Goal: Participate in discussion: Engage in conversation with other users on a specific topic

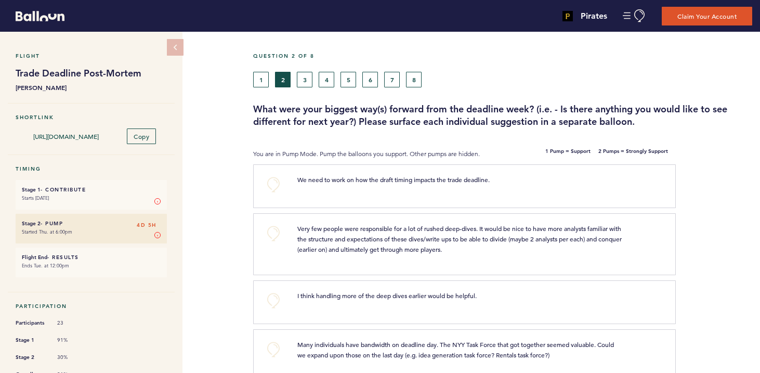
click at [517, 193] on div "We need to work on how the draft timing impacts the trade deadline. clear submit" at bounding box center [476, 184] width 373 height 21
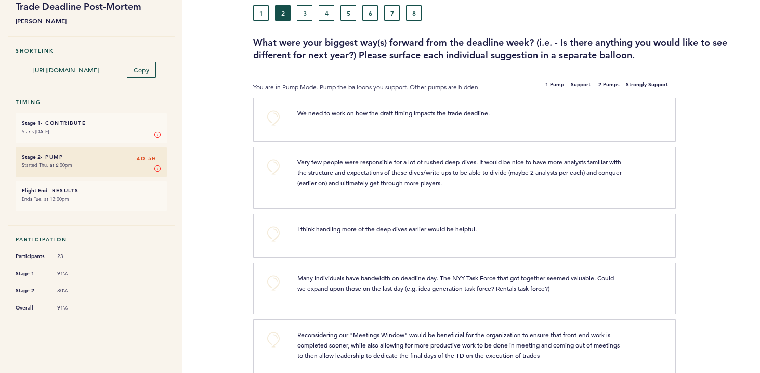
scroll to position [67, 0]
click at [261, 5] on button "1" at bounding box center [261, 13] width 16 height 16
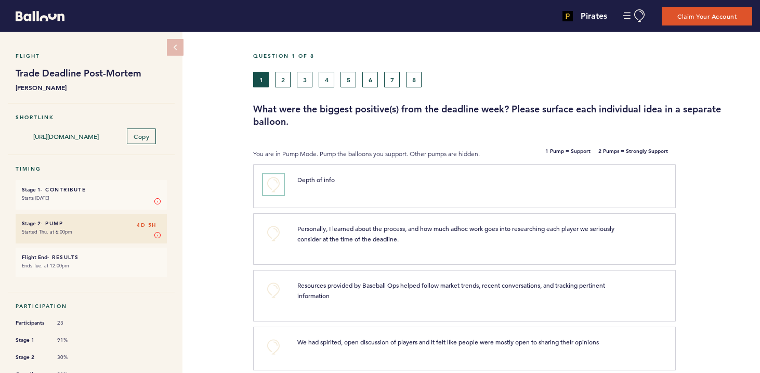
click at [272, 181] on button "+0" at bounding box center [273, 184] width 21 height 21
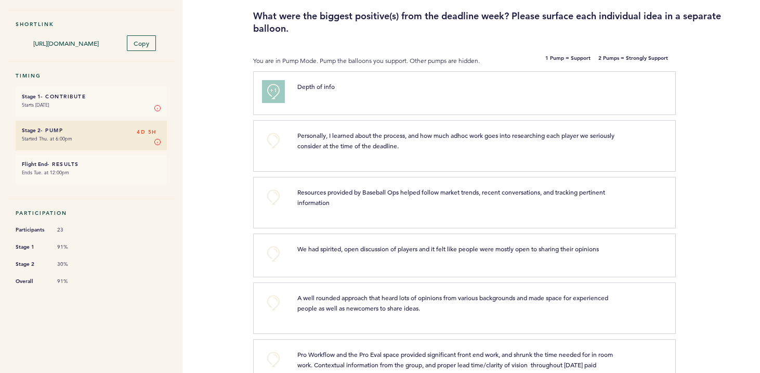
scroll to position [94, 0]
click at [274, 137] on button "+0" at bounding box center [273, 139] width 21 height 21
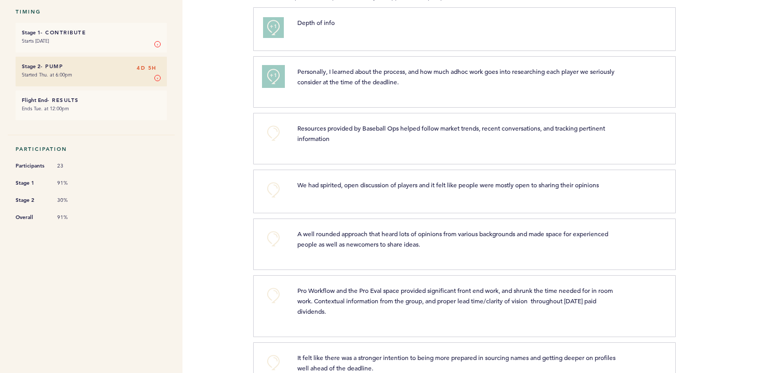
scroll to position [160, 0]
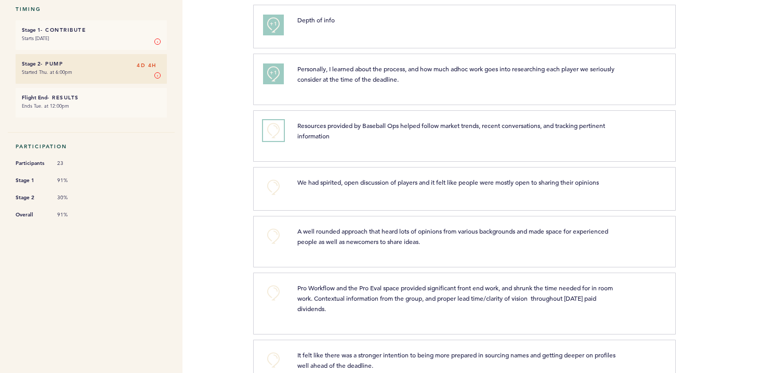
click at [282, 132] on button "+0" at bounding box center [273, 130] width 21 height 21
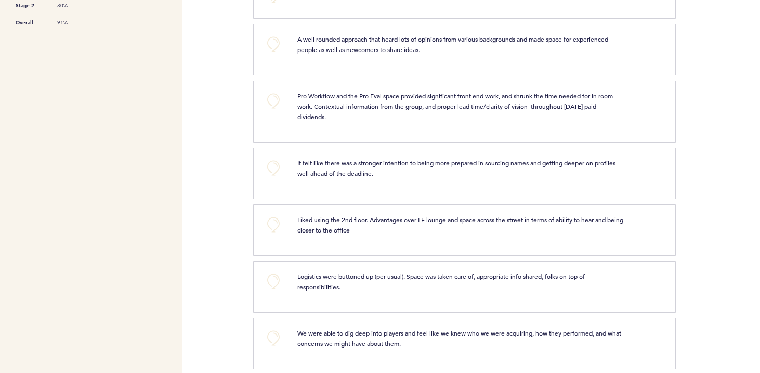
scroll to position [354, 0]
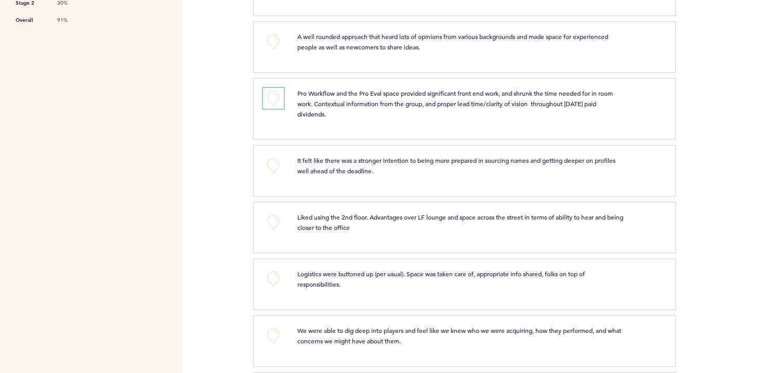
click at [279, 99] on button "+0" at bounding box center [273, 98] width 21 height 21
click at [279, 99] on button "+1" at bounding box center [273, 98] width 21 height 21
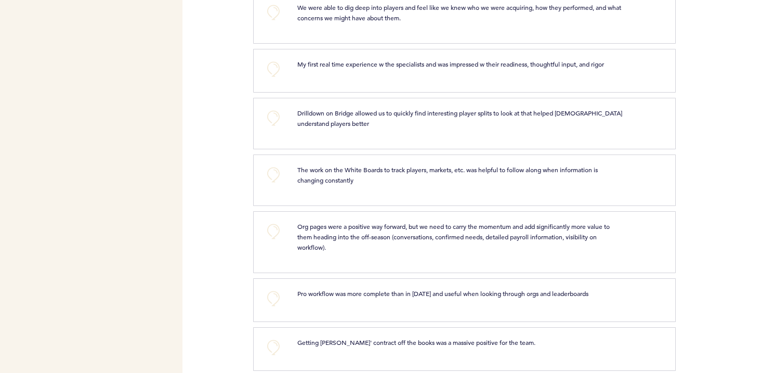
scroll to position [674, 0]
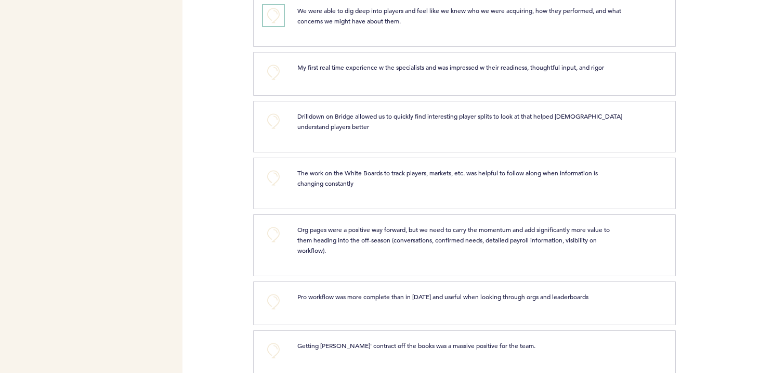
click at [273, 18] on button "+0" at bounding box center [273, 15] width 21 height 21
click at [273, 77] on button "+0" at bounding box center [273, 72] width 21 height 21
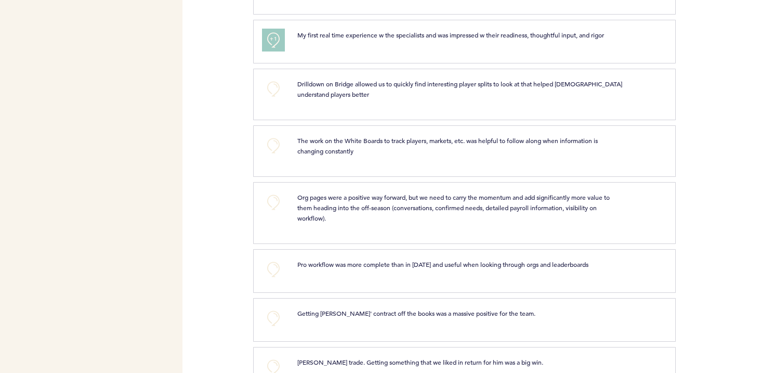
scroll to position [707, 0]
click at [269, 40] on button "+1" at bounding box center [273, 39] width 21 height 21
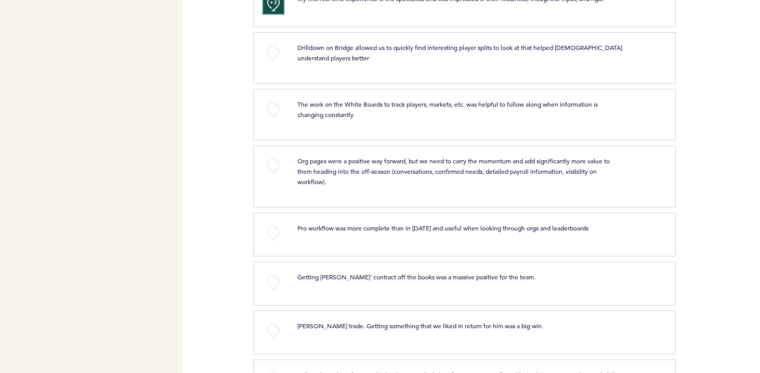
scroll to position [746, 0]
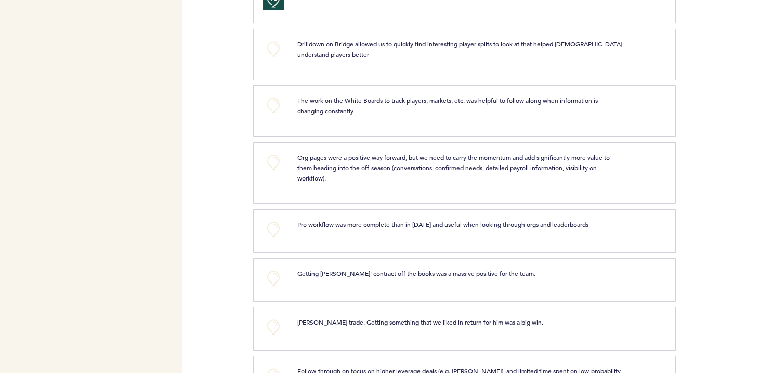
click at [305, 57] on p "Drilldown on Bridge allowed us to quickly find interesting player splits to loo…" at bounding box center [460, 48] width 326 height 21
click at [273, 49] on button "+0" at bounding box center [273, 48] width 21 height 21
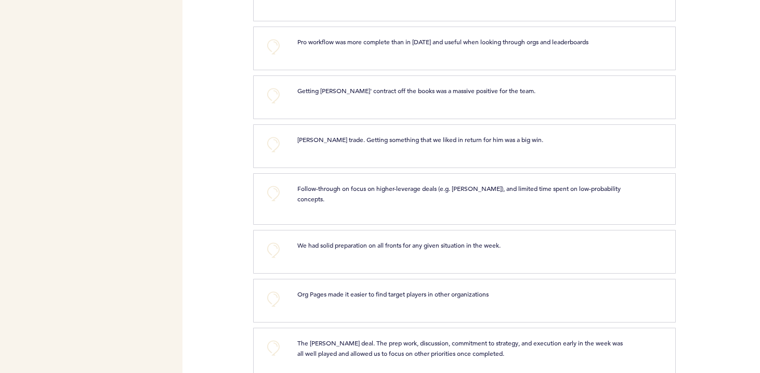
scroll to position [930, 0]
click at [278, 45] on button "+0" at bounding box center [273, 45] width 21 height 21
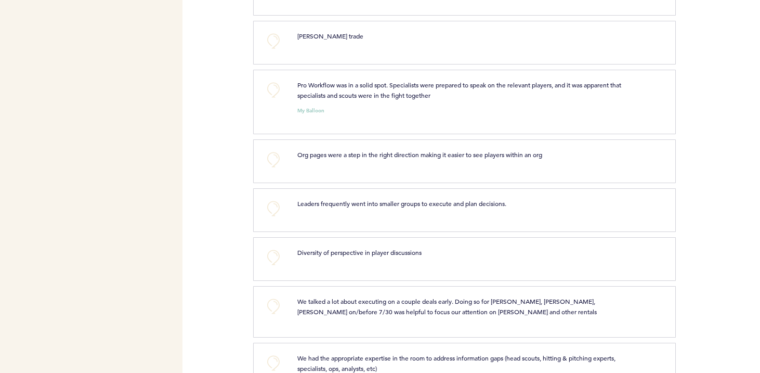
scroll to position [1455, 0]
click at [275, 85] on button "+0" at bounding box center [273, 89] width 21 height 21
click at [275, 85] on span "+1" at bounding box center [273, 88] width 7 height 10
click at [271, 89] on span "+1" at bounding box center [273, 88] width 7 height 10
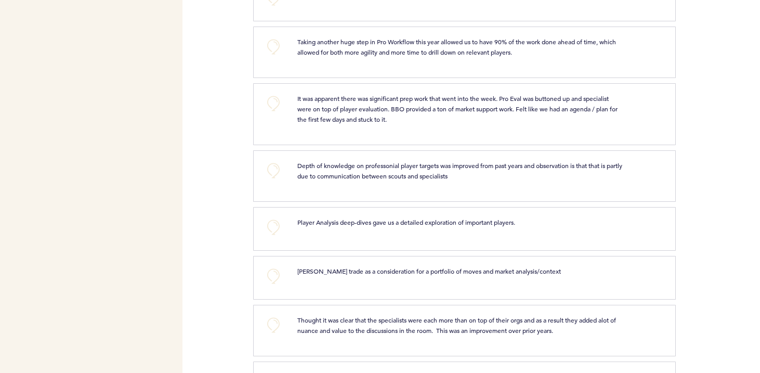
scroll to position [1870, 0]
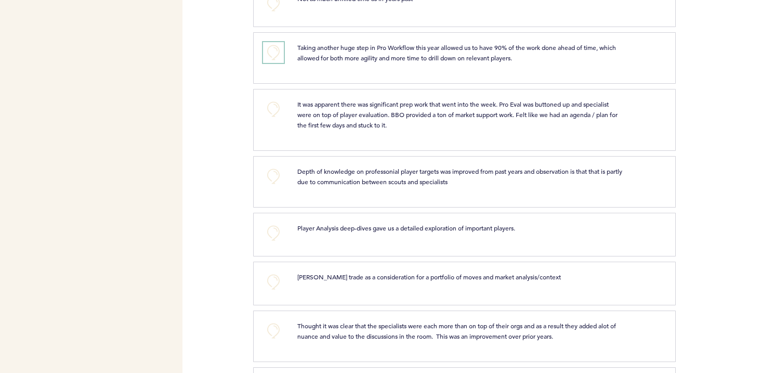
click at [275, 59] on button "+0" at bounding box center [273, 52] width 21 height 21
click at [275, 59] on button "+1" at bounding box center [273, 52] width 21 height 21
click at [276, 54] on span "+1" at bounding box center [273, 51] width 7 height 10
click at [274, 108] on button "+0" at bounding box center [273, 109] width 21 height 21
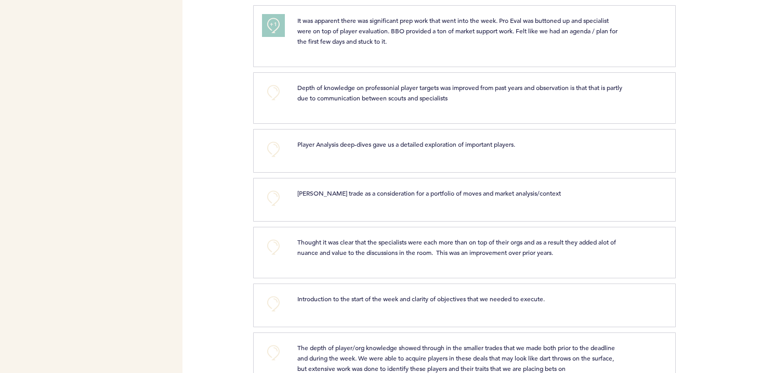
scroll to position [1958, 0]
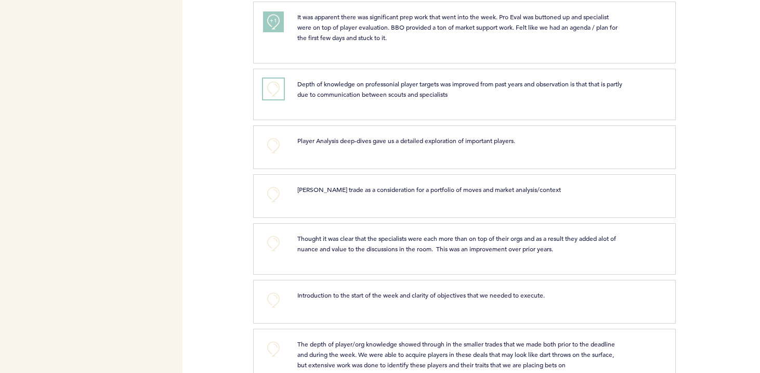
click at [279, 88] on button "+0" at bounding box center [273, 89] width 21 height 21
click at [275, 89] on span "+1" at bounding box center [273, 88] width 7 height 10
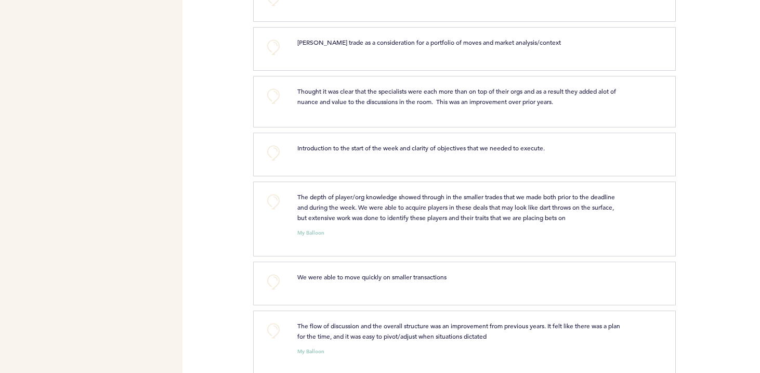
scroll to position [2110, 0]
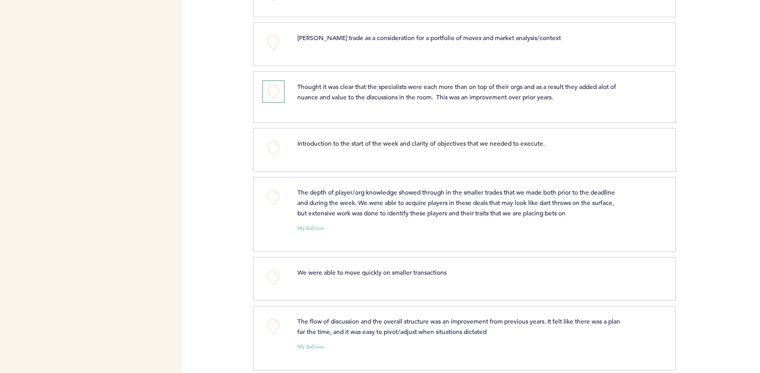
click at [274, 90] on button "+0" at bounding box center [273, 91] width 21 height 21
click at [274, 90] on span "+1" at bounding box center [273, 90] width 7 height 10
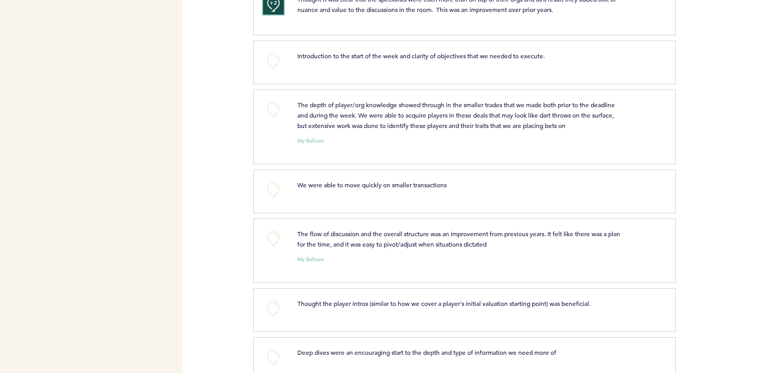
scroll to position [2209, 0]
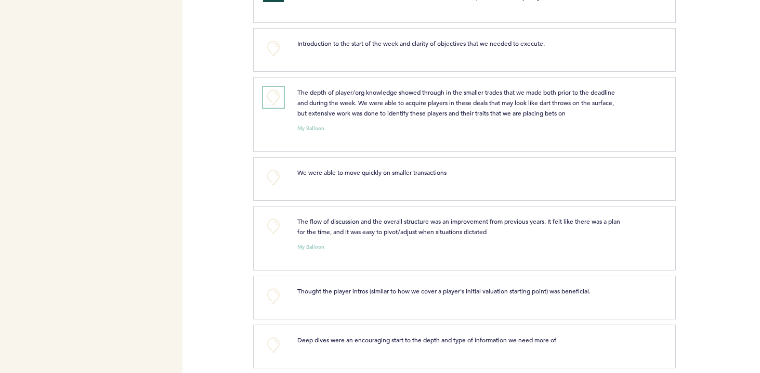
click at [270, 94] on button "+0" at bounding box center [273, 97] width 21 height 21
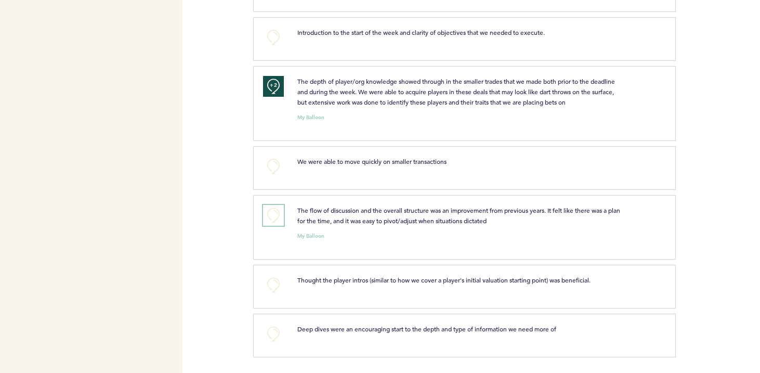
click at [275, 219] on button "+0" at bounding box center [273, 215] width 21 height 21
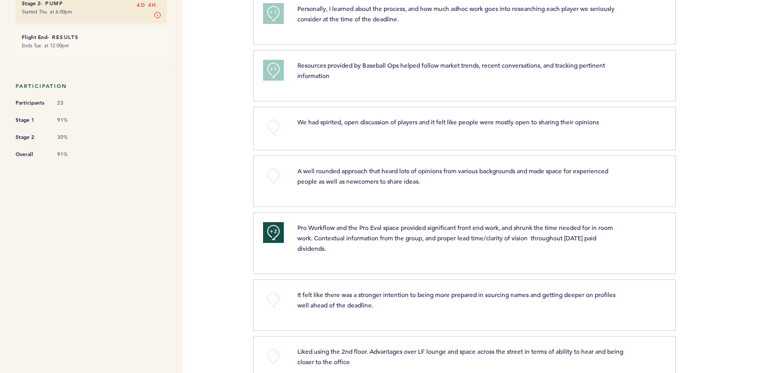
scroll to position [246, 0]
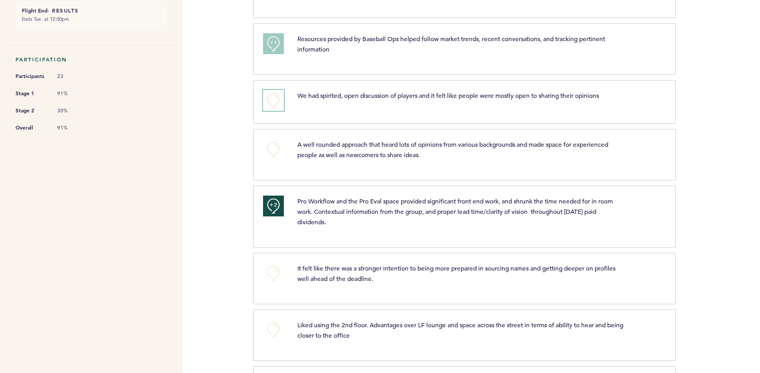
click at [274, 103] on button "+0" at bounding box center [273, 100] width 21 height 21
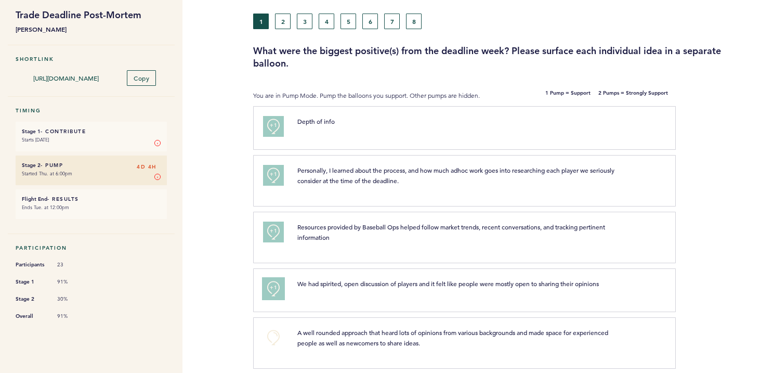
scroll to position [0, 0]
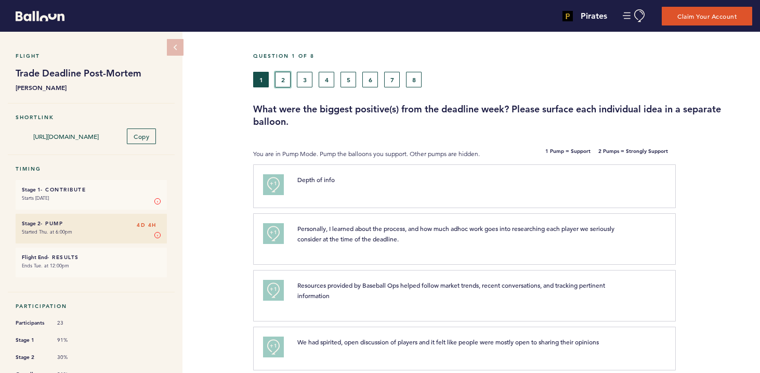
click at [285, 74] on button "2" at bounding box center [283, 80] width 16 height 16
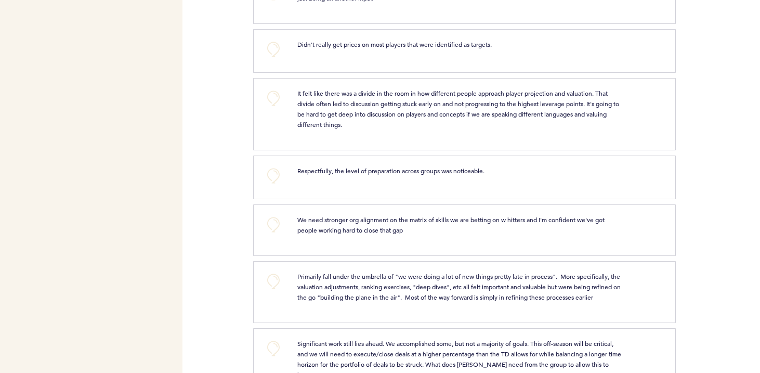
scroll to position [1171, 0]
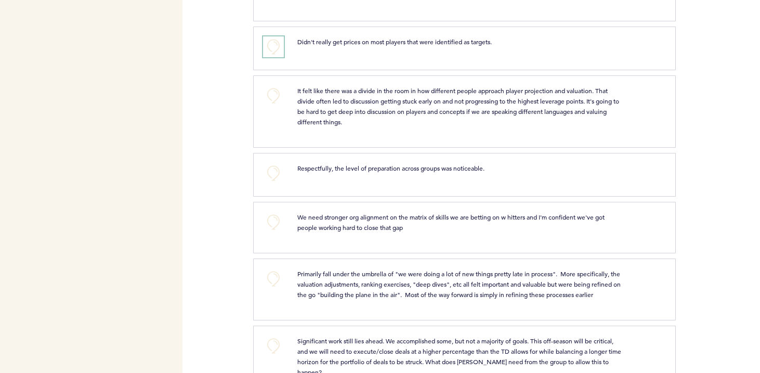
click at [276, 57] on button "+0" at bounding box center [273, 46] width 21 height 21
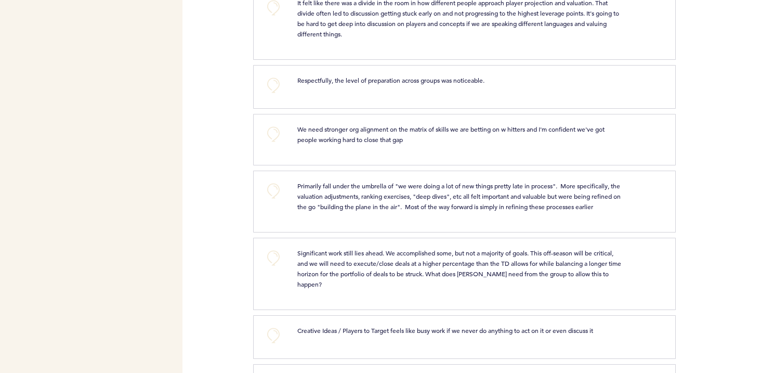
scroll to position [1260, 0]
click at [274, 85] on button "+0" at bounding box center [273, 83] width 21 height 21
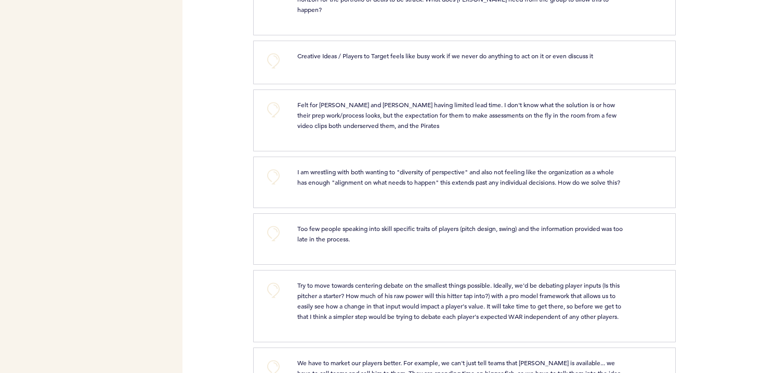
scroll to position [1540, 0]
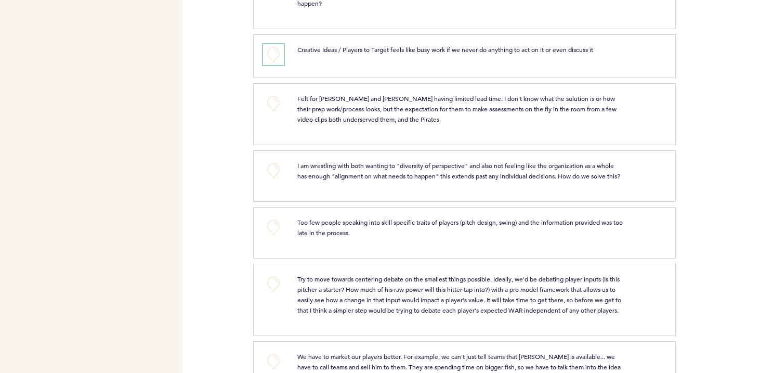
click at [270, 62] on button "+0" at bounding box center [273, 54] width 21 height 21
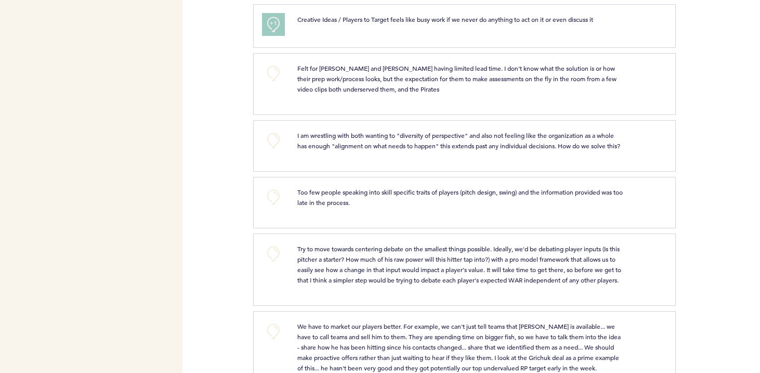
scroll to position [1571, 0]
click at [324, 80] on p "Felt for [PERSON_NAME] and [PERSON_NAME] having limited lead time. I don't know…" at bounding box center [460, 77] width 326 height 31
click at [277, 83] on button "+0" at bounding box center [273, 72] width 21 height 21
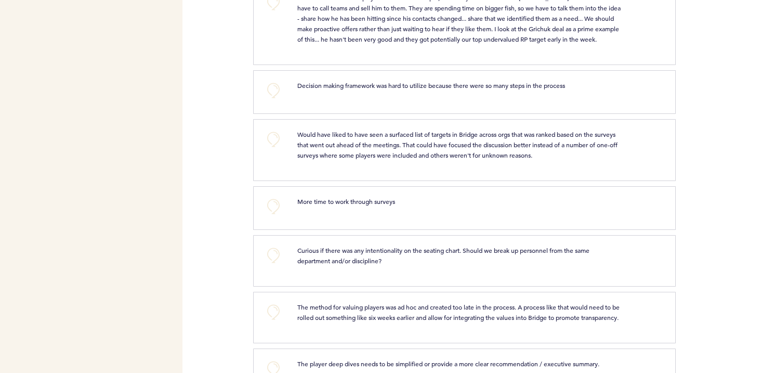
scroll to position [1897, 0]
click at [276, 14] on button "+0" at bounding box center [273, 3] width 21 height 21
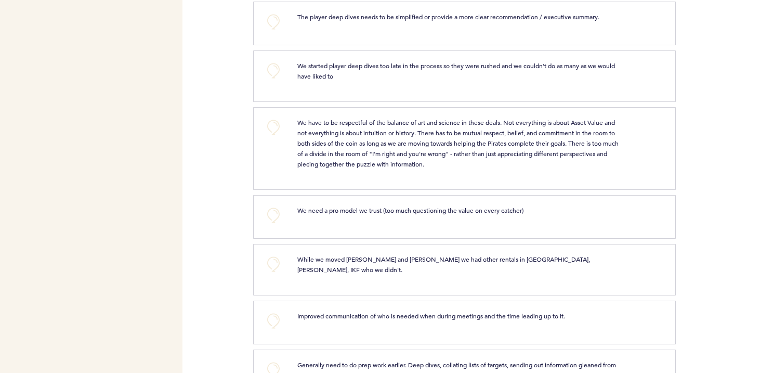
scroll to position [2246, 0]
click at [278, 31] on button "+0" at bounding box center [273, 20] width 21 height 21
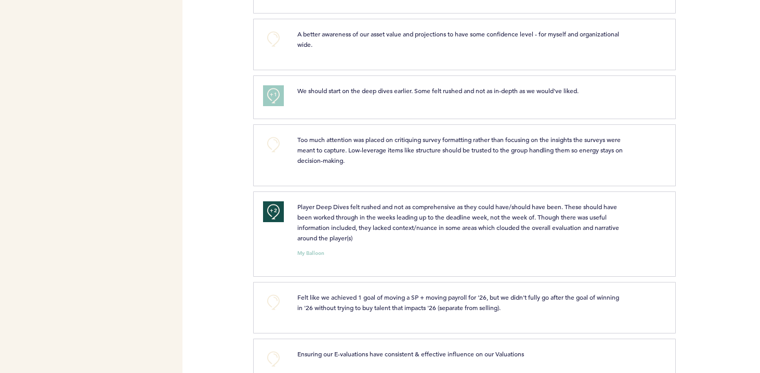
scroll to position [2872, 0]
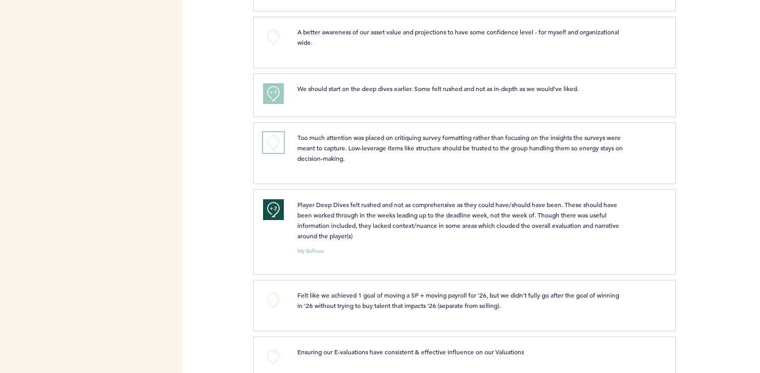
click at [271, 153] on button "+0" at bounding box center [273, 142] width 21 height 21
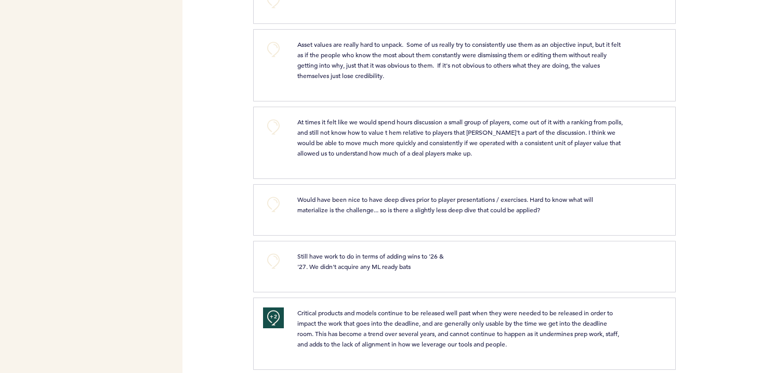
scroll to position [4040, 0]
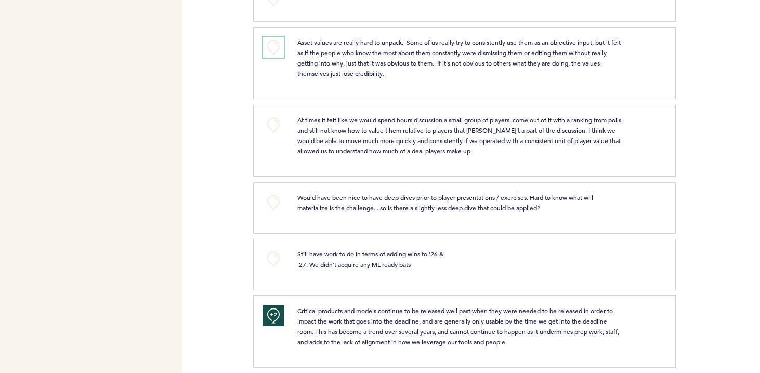
click at [283, 58] on button "+0" at bounding box center [273, 47] width 21 height 21
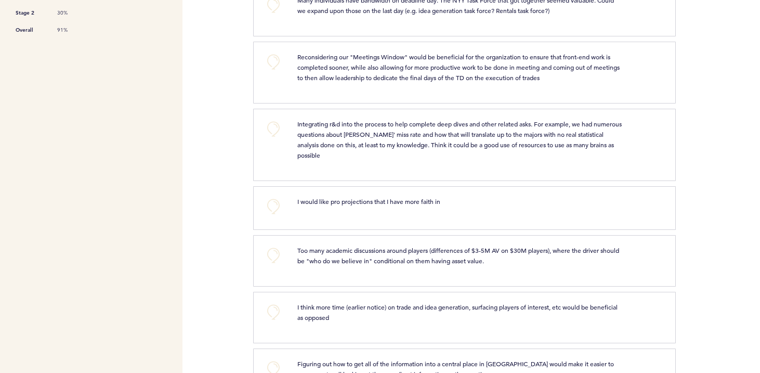
scroll to position [0, 0]
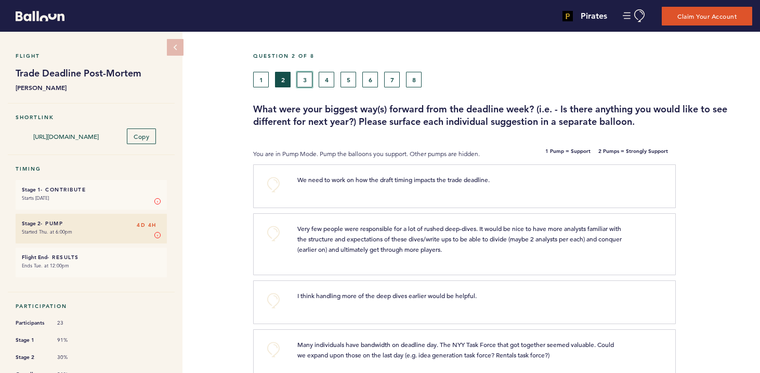
click at [304, 81] on button "3" at bounding box center [305, 80] width 16 height 16
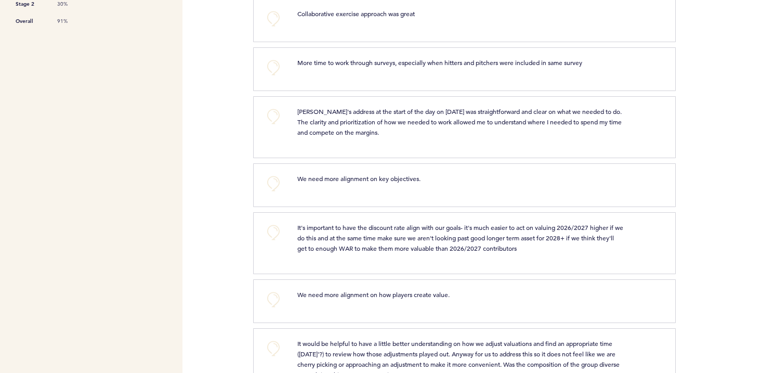
scroll to position [354, 0]
click at [275, 113] on button "+0" at bounding box center [273, 115] width 21 height 21
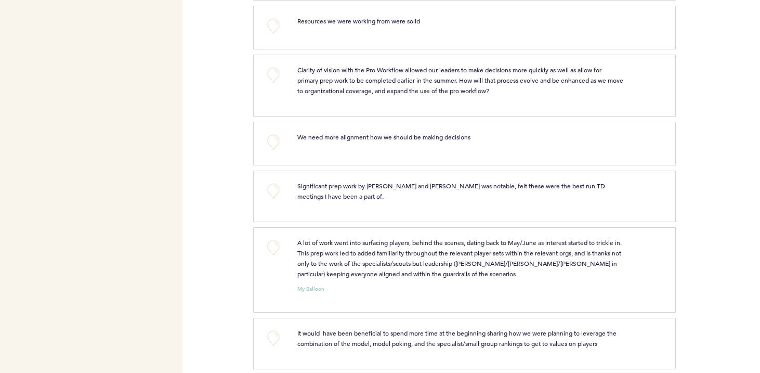
scroll to position [759, 0]
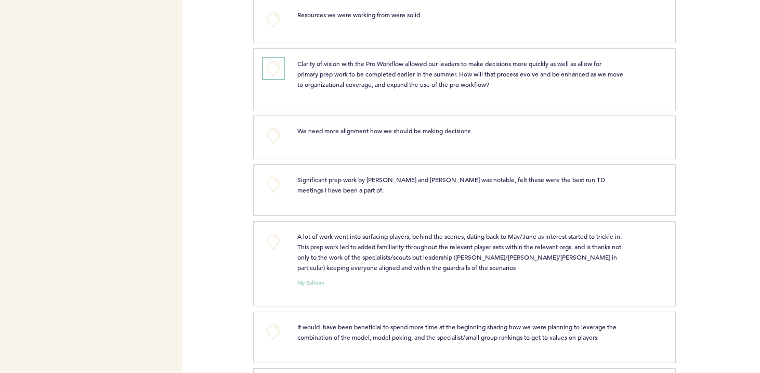
click at [276, 69] on button "+0" at bounding box center [273, 68] width 21 height 21
click at [276, 69] on span "+1" at bounding box center [273, 67] width 7 height 10
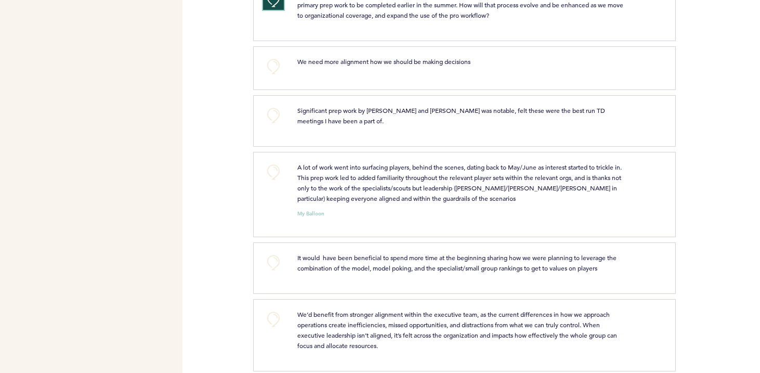
scroll to position [829, 0]
click at [283, 113] on button "+0" at bounding box center [273, 115] width 21 height 21
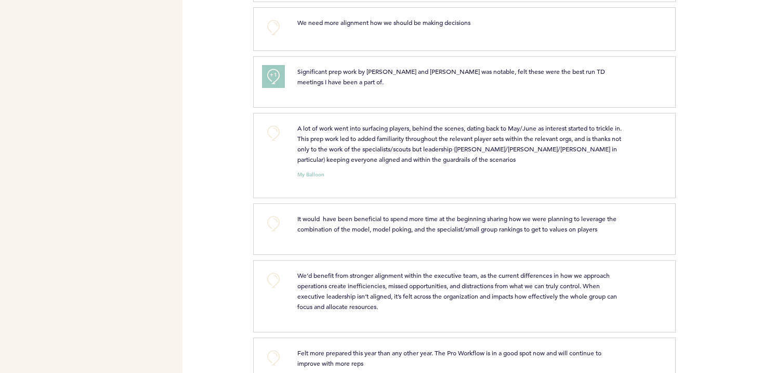
scroll to position [868, 0]
click at [275, 129] on button "+0" at bounding box center [273, 132] width 21 height 21
click at [275, 129] on span "+1" at bounding box center [273, 130] width 7 height 10
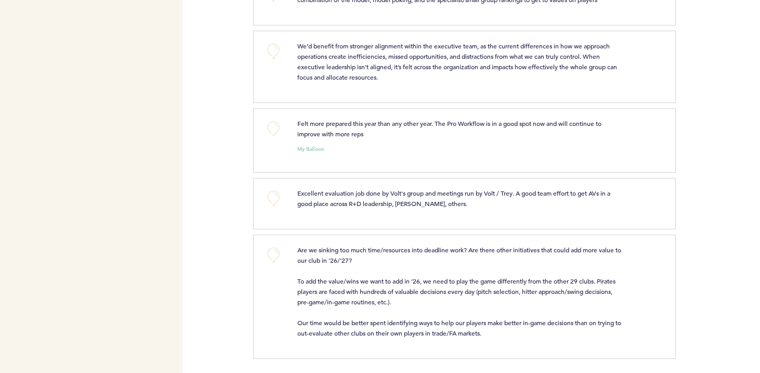
scroll to position [1098, 0]
click at [275, 125] on button "+0" at bounding box center [273, 126] width 21 height 21
click at [270, 195] on button "+0" at bounding box center [273, 196] width 21 height 21
click at [272, 195] on span "+1" at bounding box center [273, 195] width 7 height 10
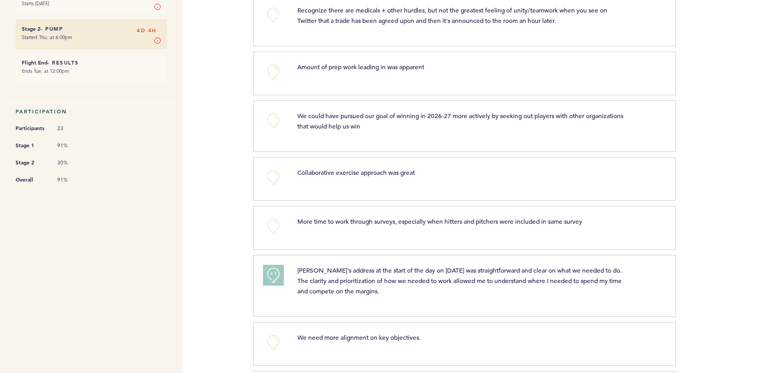
scroll to position [0, 0]
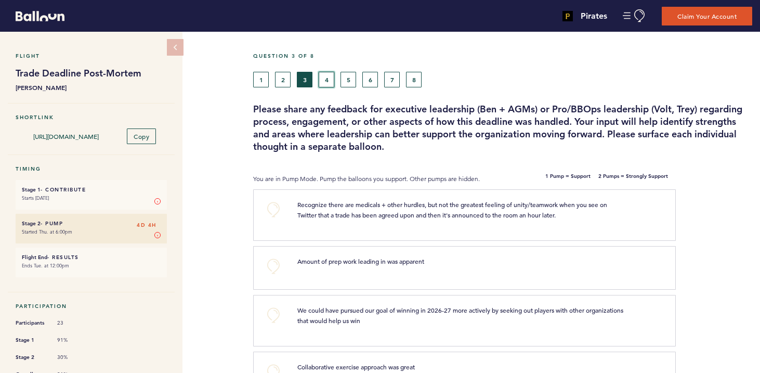
click at [325, 76] on button "4" at bounding box center [327, 80] width 16 height 16
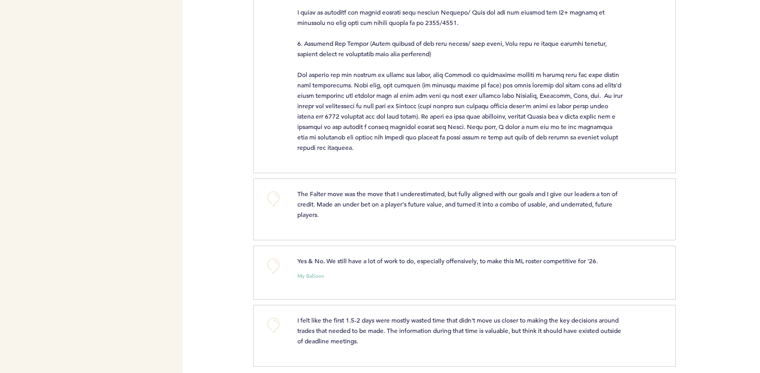
scroll to position [759, 0]
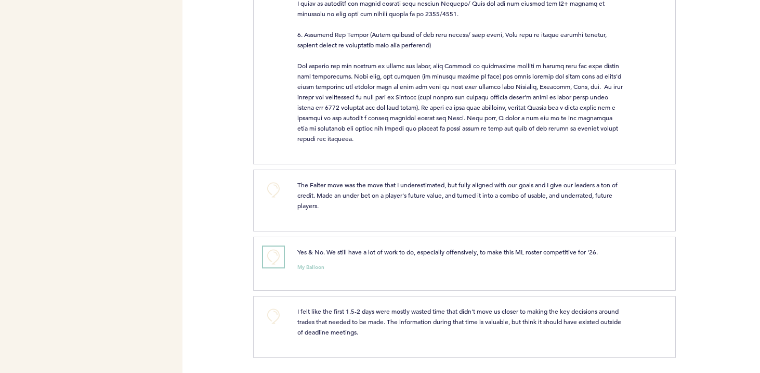
click at [274, 259] on button "+0" at bounding box center [273, 256] width 21 height 21
click at [282, 184] on button "+0" at bounding box center [273, 189] width 21 height 21
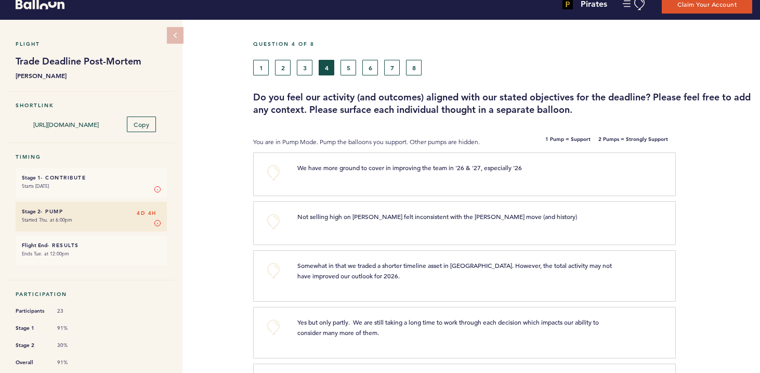
scroll to position [0, 0]
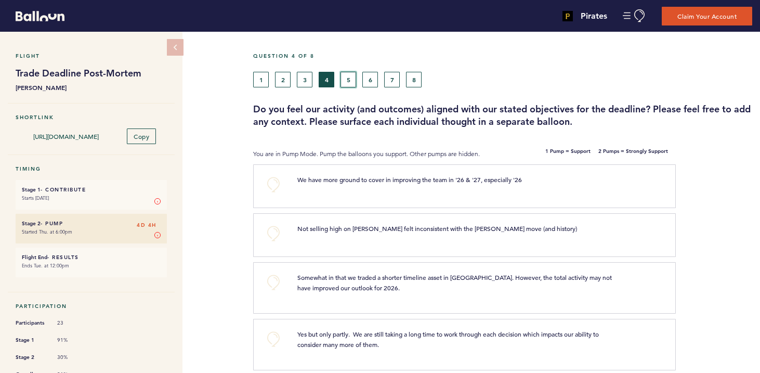
click at [348, 77] on button "5" at bounding box center [349, 80] width 16 height 16
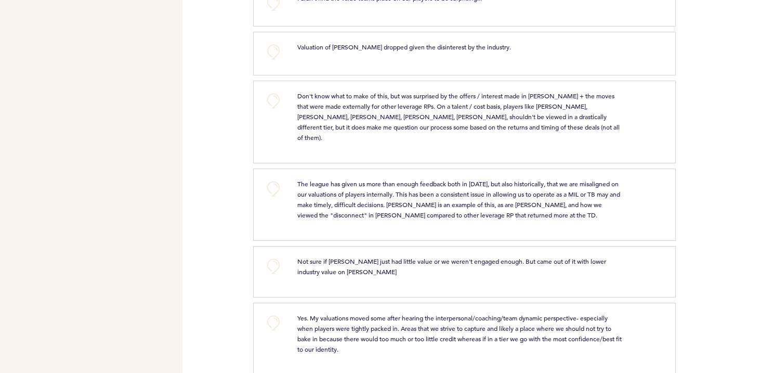
scroll to position [592, 0]
click at [275, 178] on button "+0" at bounding box center [273, 188] width 21 height 21
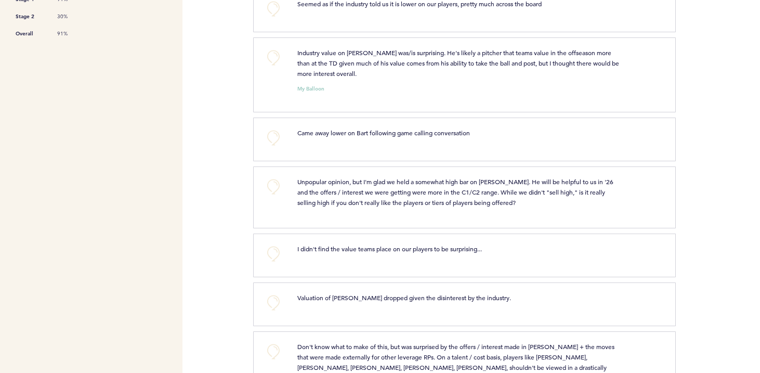
scroll to position [340, 0]
click at [272, 57] on button "+0" at bounding box center [273, 58] width 21 height 21
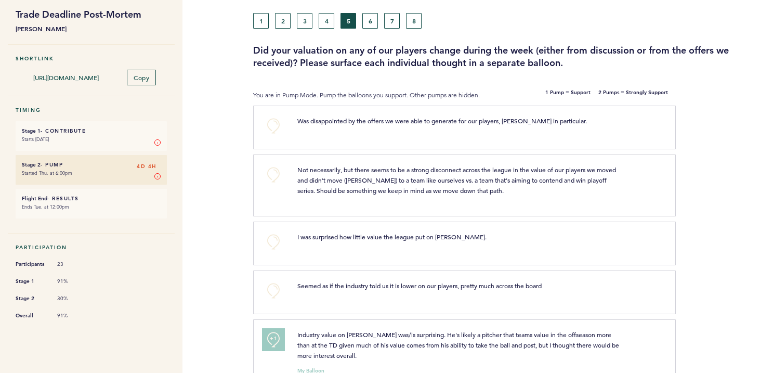
scroll to position [0, 0]
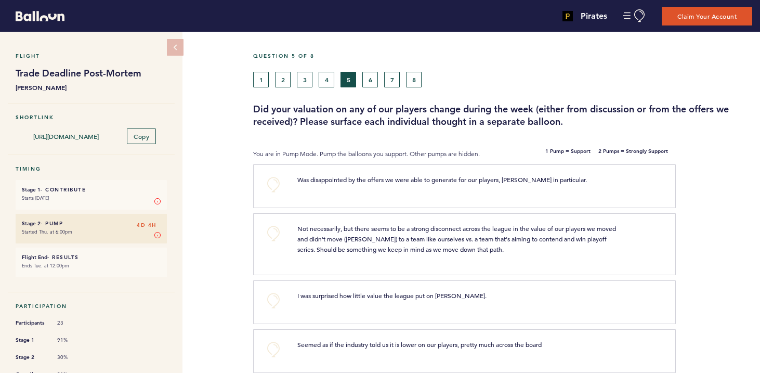
click at [379, 77] on div "1 2 3 4 5 6 7 8" at bounding box center [438, 80] width 370 height 16
click at [373, 77] on button "6" at bounding box center [370, 80] width 16 height 16
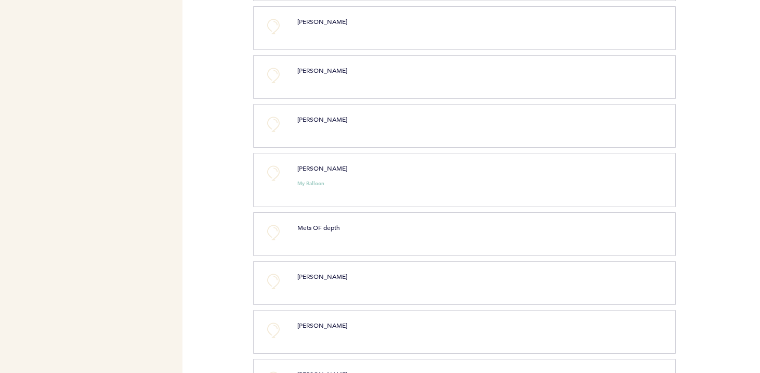
scroll to position [1094, 0]
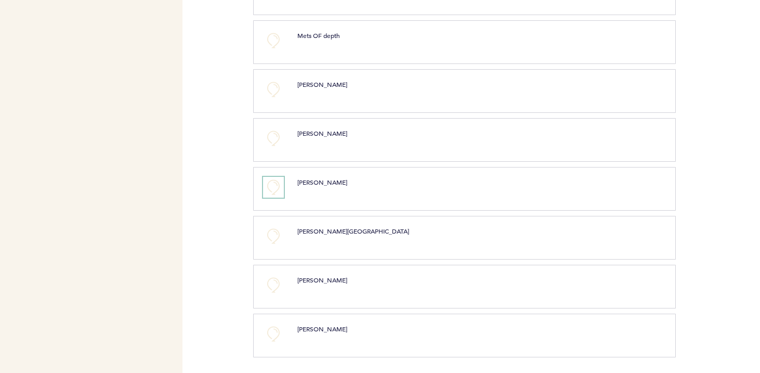
click at [273, 185] on button "+0" at bounding box center [273, 187] width 21 height 21
click at [273, 185] on span "+1" at bounding box center [273, 186] width 7 height 10
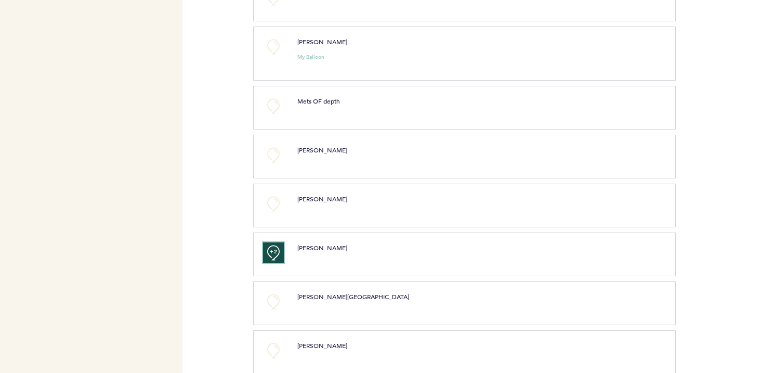
scroll to position [1024, 0]
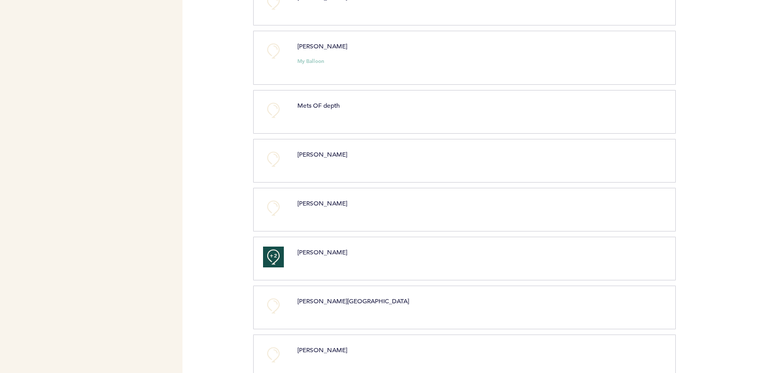
click at [269, 147] on div "+0 [PERSON_NAME] clear submit" at bounding box center [464, 161] width 422 height 44
click at [269, 153] on button "+0" at bounding box center [273, 159] width 21 height 21
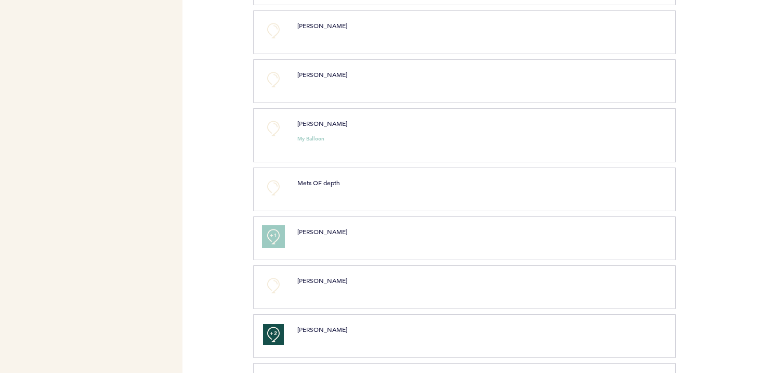
scroll to position [940, 0]
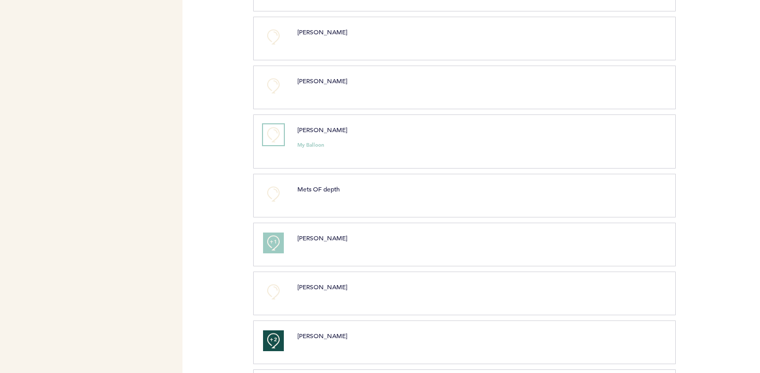
click at [272, 132] on button "+0" at bounding box center [273, 134] width 21 height 21
click at [0, 0] on span "+0" at bounding box center [0, 0] width 0 height 0
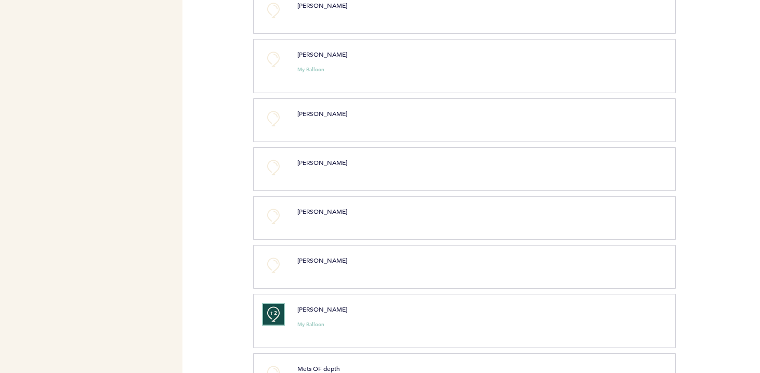
scroll to position [755, 0]
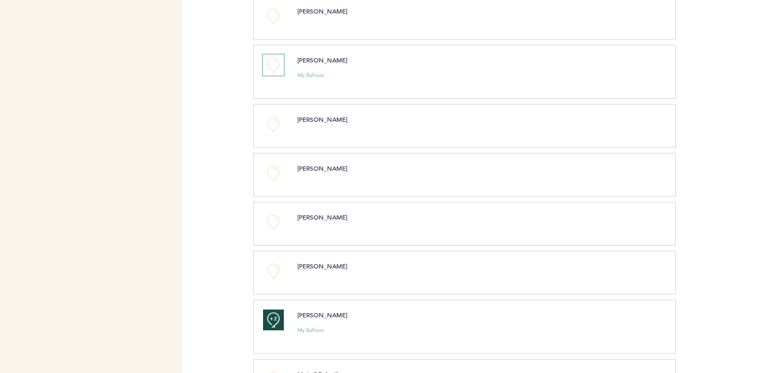
click at [274, 67] on button "+0" at bounding box center [273, 65] width 21 height 21
click at [274, 67] on span "+1" at bounding box center [273, 64] width 7 height 10
click at [280, 116] on button "+0" at bounding box center [273, 124] width 21 height 21
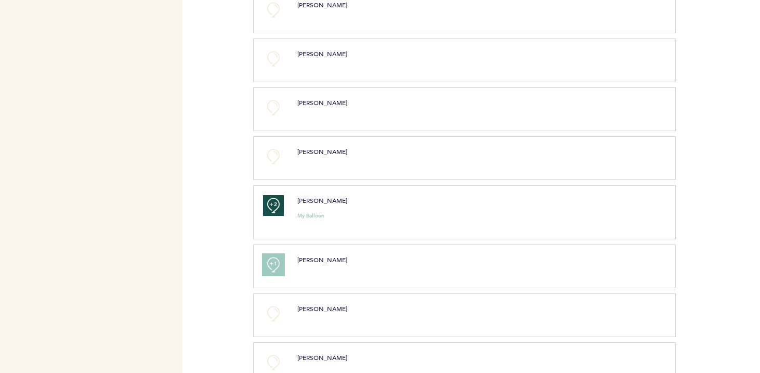
scroll to position [614, 0]
click at [274, 107] on button "+0" at bounding box center [273, 108] width 21 height 21
click at [0, 0] on span "+0" at bounding box center [0, 0] width 0 height 0
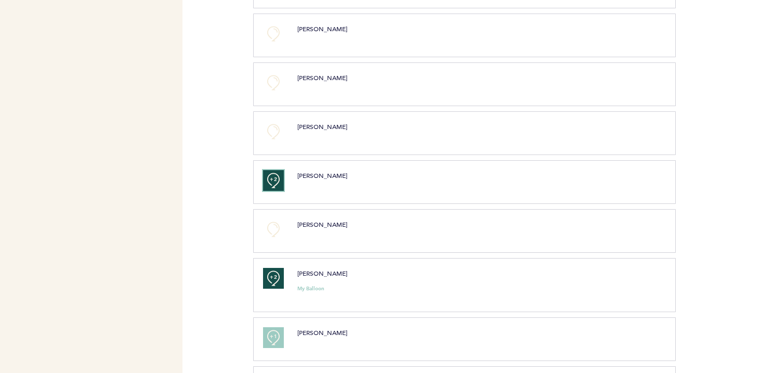
scroll to position [530, 0]
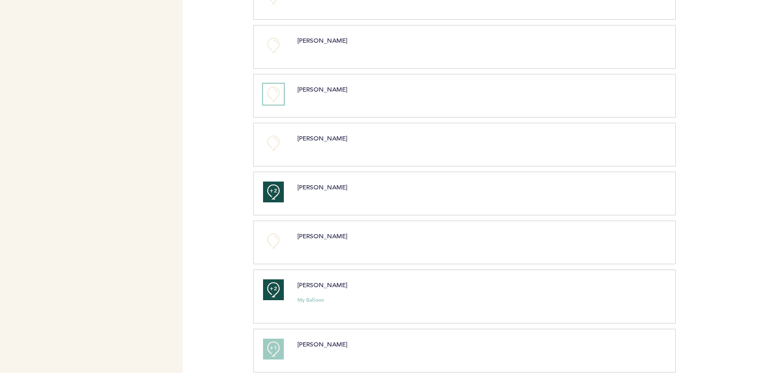
click at [275, 88] on button "+0" at bounding box center [273, 94] width 21 height 21
click at [0, 0] on span "+0" at bounding box center [0, 0] width 0 height 0
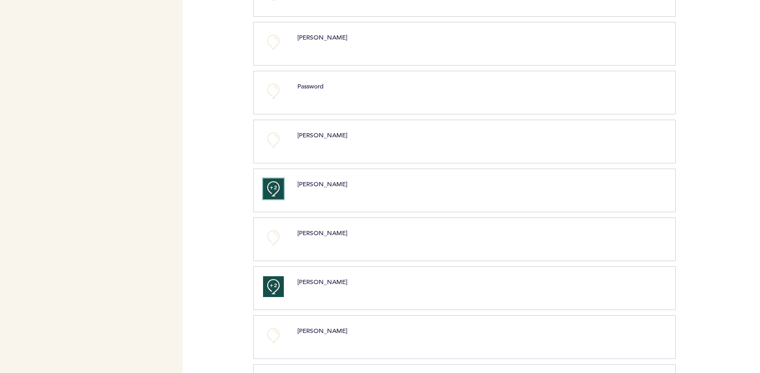
scroll to position [431, 0]
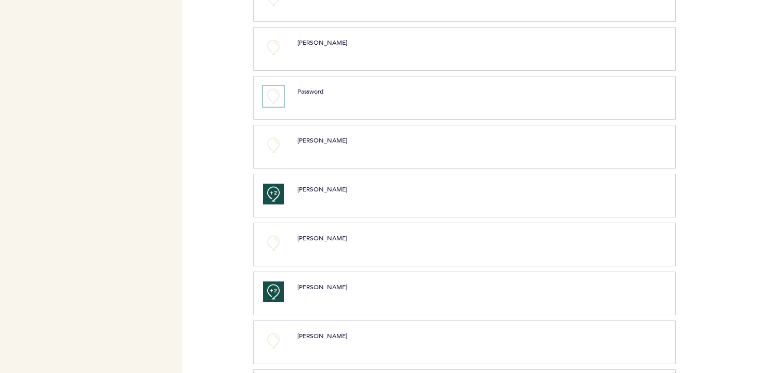
click at [275, 97] on button "+0" at bounding box center [273, 96] width 21 height 21
click at [275, 97] on span "+1" at bounding box center [273, 95] width 7 height 10
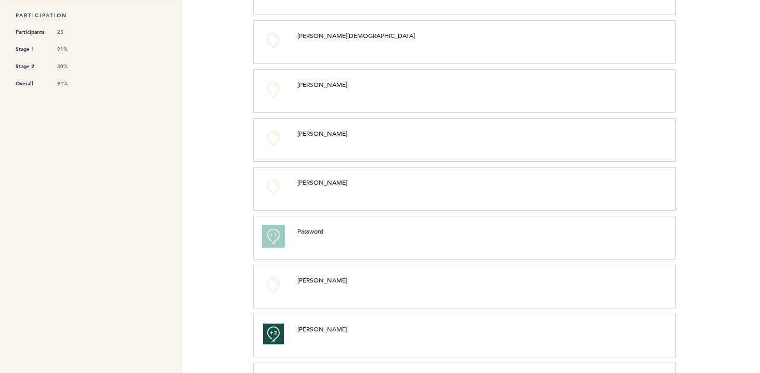
scroll to position [288, 0]
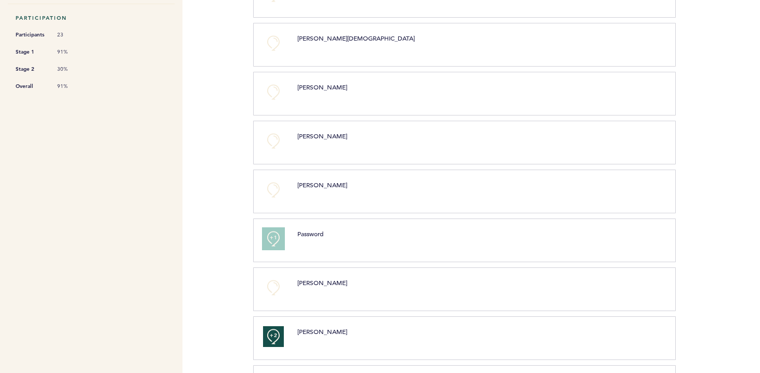
click at [277, 242] on button "+1" at bounding box center [273, 238] width 21 height 21
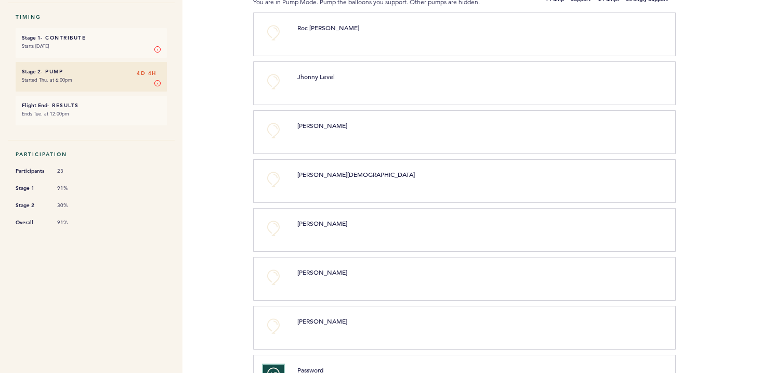
scroll to position [151, 0]
click at [275, 132] on button "+0" at bounding box center [273, 131] width 21 height 21
click at [275, 132] on span "+1" at bounding box center [273, 130] width 7 height 10
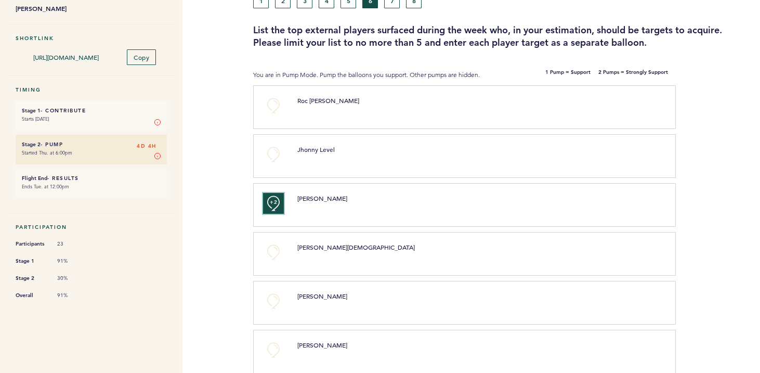
scroll to position [65, 0]
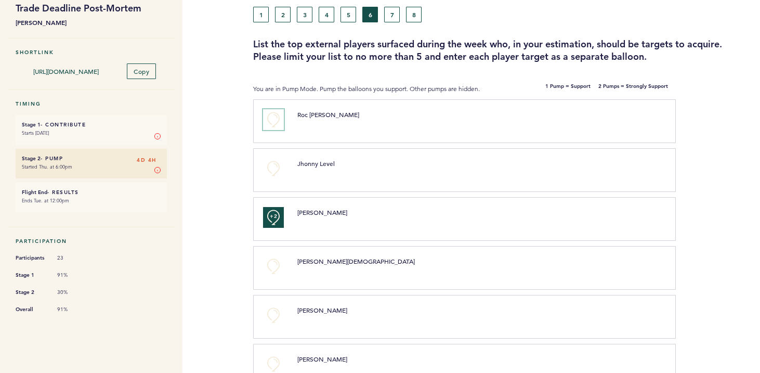
click at [273, 116] on button "+0" at bounding box center [273, 119] width 21 height 21
click at [273, 116] on span "+1" at bounding box center [273, 118] width 7 height 10
click at [274, 164] on button "+0" at bounding box center [273, 168] width 21 height 21
click at [397, 16] on button "7" at bounding box center [392, 15] width 16 height 16
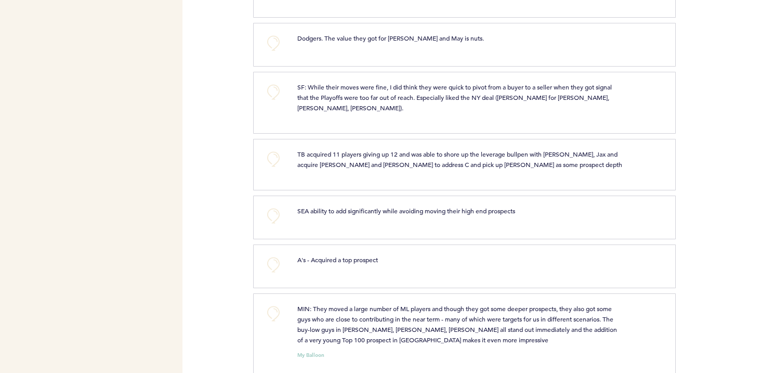
scroll to position [422, 0]
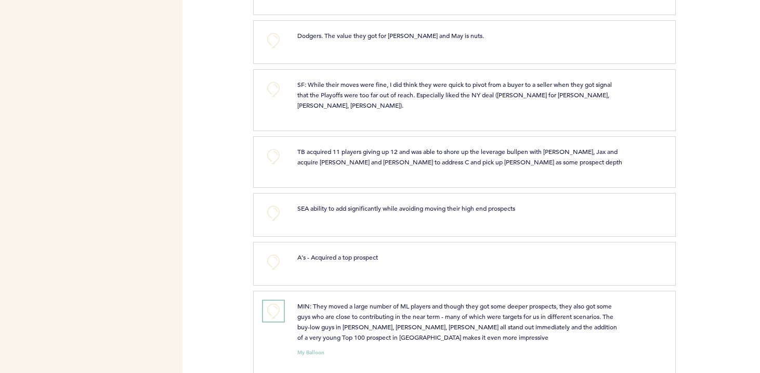
click at [277, 301] on button "+0" at bounding box center [273, 311] width 21 height 21
click at [277, 301] on button "+1" at bounding box center [273, 311] width 21 height 21
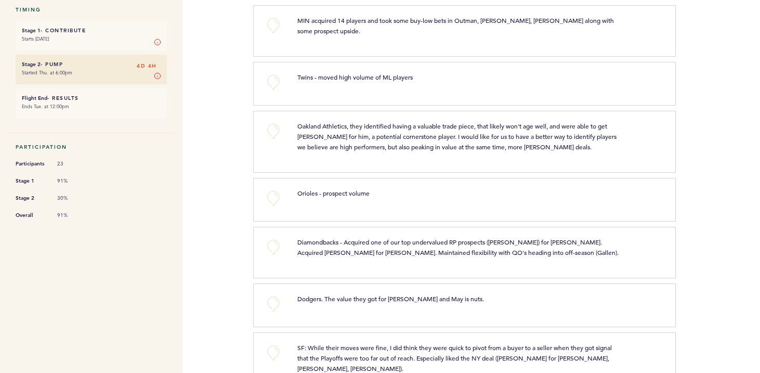
scroll to position [67, 0]
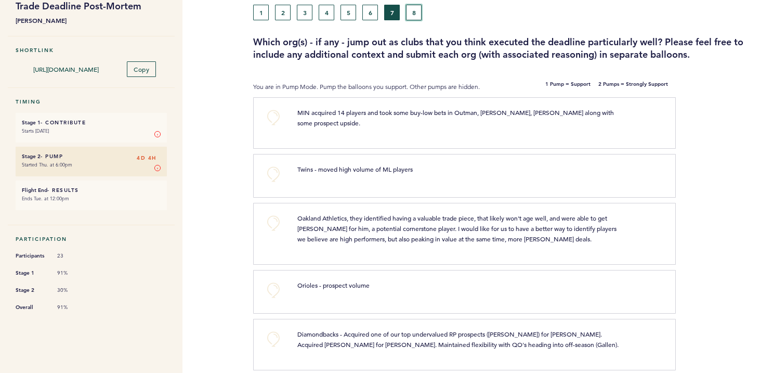
click at [414, 11] on button "8" at bounding box center [414, 13] width 16 height 16
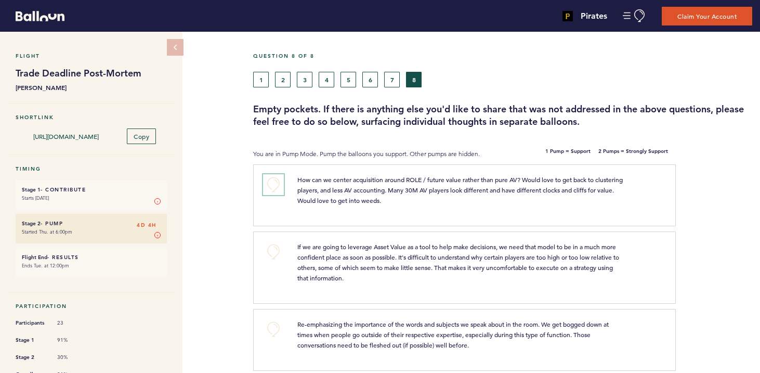
click at [280, 183] on button "+0" at bounding box center [273, 184] width 21 height 21
click at [280, 183] on button "+1" at bounding box center [273, 184] width 21 height 21
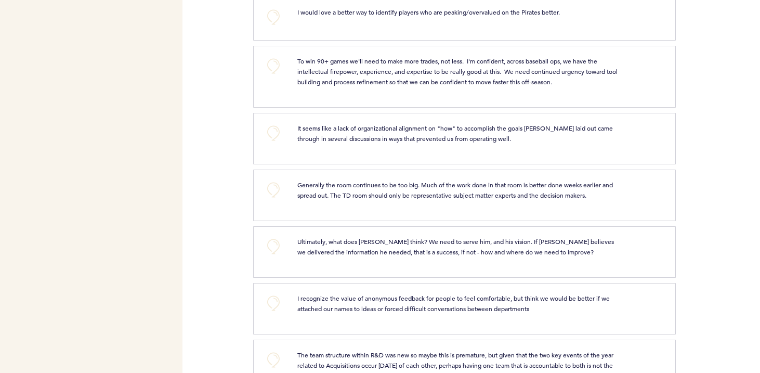
scroll to position [385, 0]
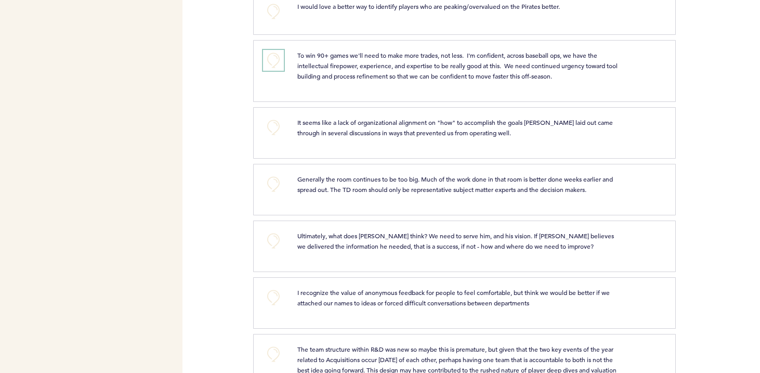
click at [274, 60] on button "+0" at bounding box center [273, 60] width 21 height 21
click at [274, 60] on span "+1" at bounding box center [273, 59] width 7 height 10
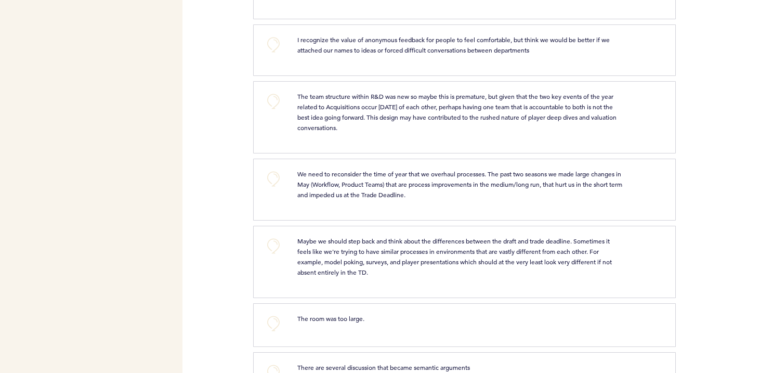
scroll to position [640, 0]
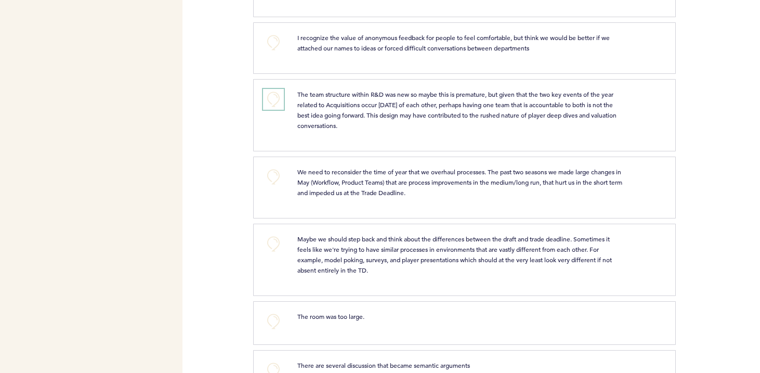
click at [272, 94] on button "+0" at bounding box center [273, 99] width 21 height 21
click at [0, 0] on span "+0" at bounding box center [0, 0] width 0 height 0
click at [275, 94] on span "+1" at bounding box center [273, 98] width 7 height 10
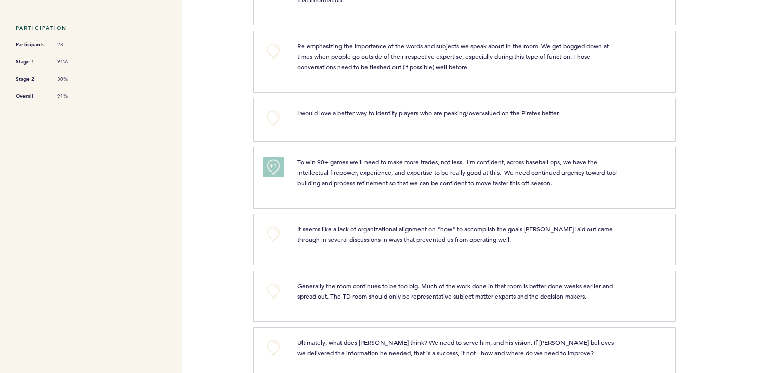
scroll to position [0, 0]
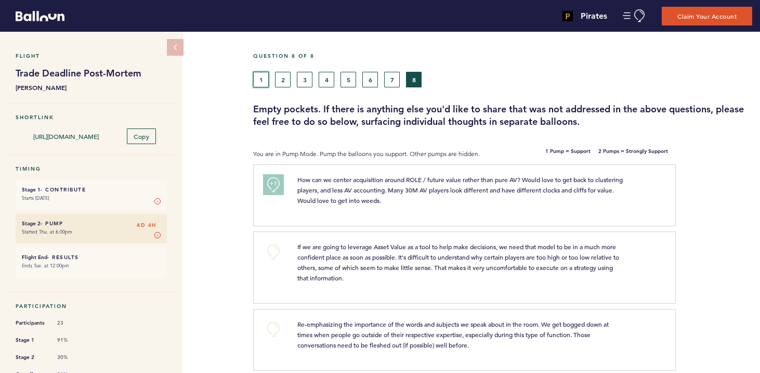
click at [262, 78] on button "1" at bounding box center [261, 80] width 16 height 16
